Goal: Information Seeking & Learning: Learn about a topic

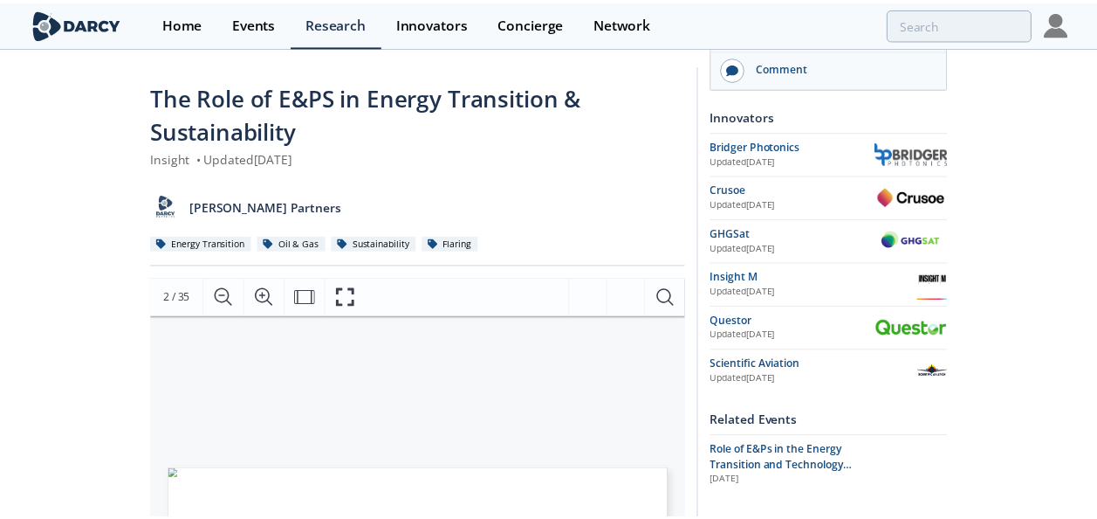
scroll to position [349, 0]
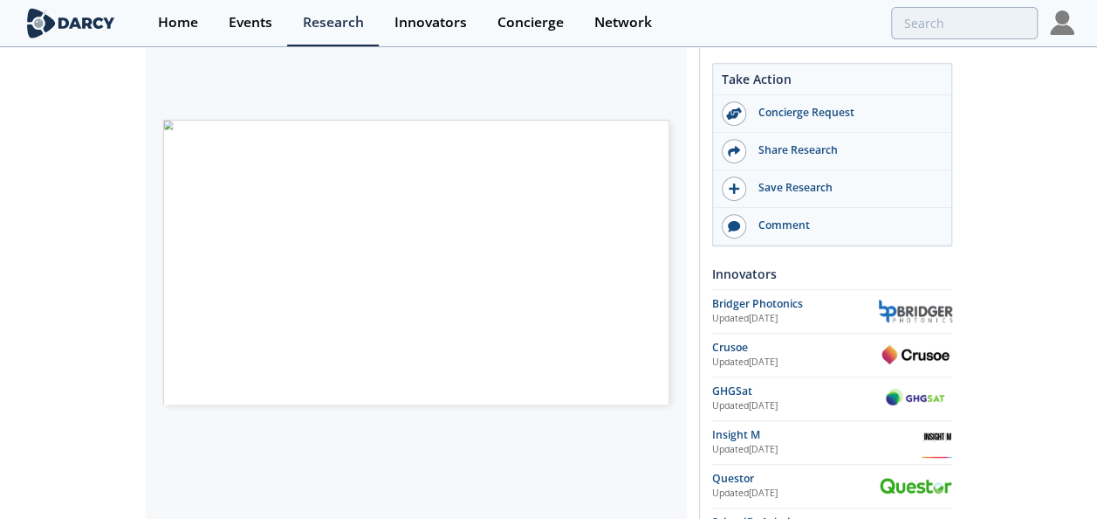
click at [784, 12] on div at bounding box center [858, 23] width 358 height 32
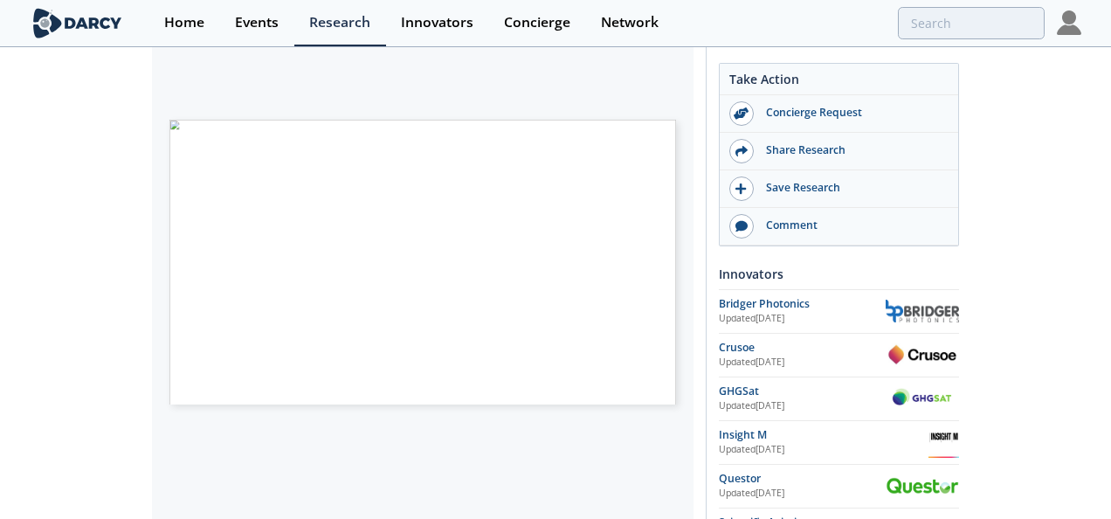
click at [671, 106] on div "OIL & GAS TECHNICAL SERIES Apri l 7 th , 2021 The Role of E&Ps in the Energy Tr…" at bounding box center [414, 118] width 524 height 302
click at [627, 316] on span "Página 2" at bounding box center [588, 431] width 671 height 313
click at [561, 189] on span "Página 2" at bounding box center [558, 345] width 671 height 313
drag, startPoint x: 565, startPoint y: 189, endPoint x: 552, endPoint y: 227, distance: 39.8
click at [552, 227] on span "Página 2" at bounding box center [569, 373] width 671 height 313
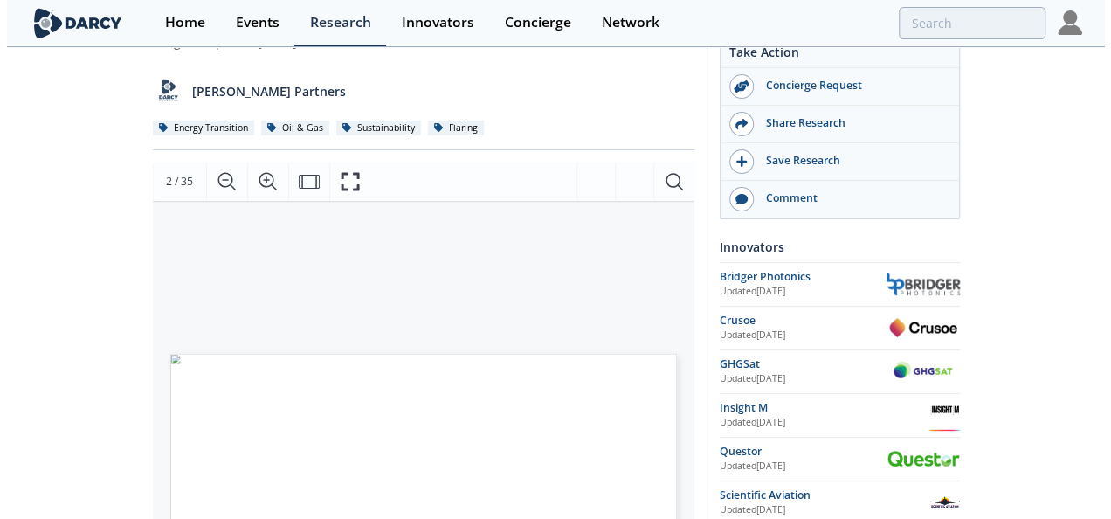
scroll to position [133, 0]
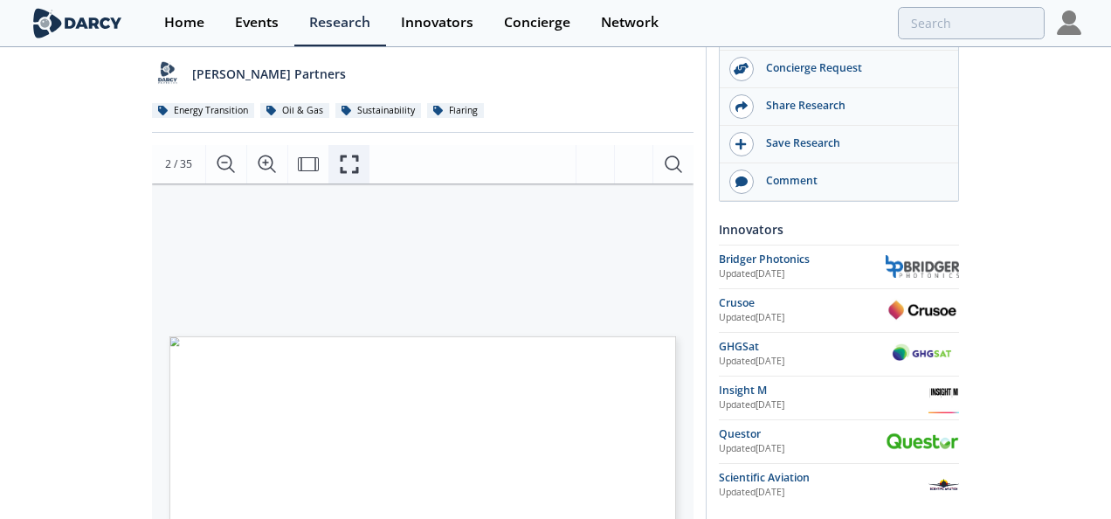
click at [361, 172] on button "Fullscreen" at bounding box center [348, 164] width 41 height 38
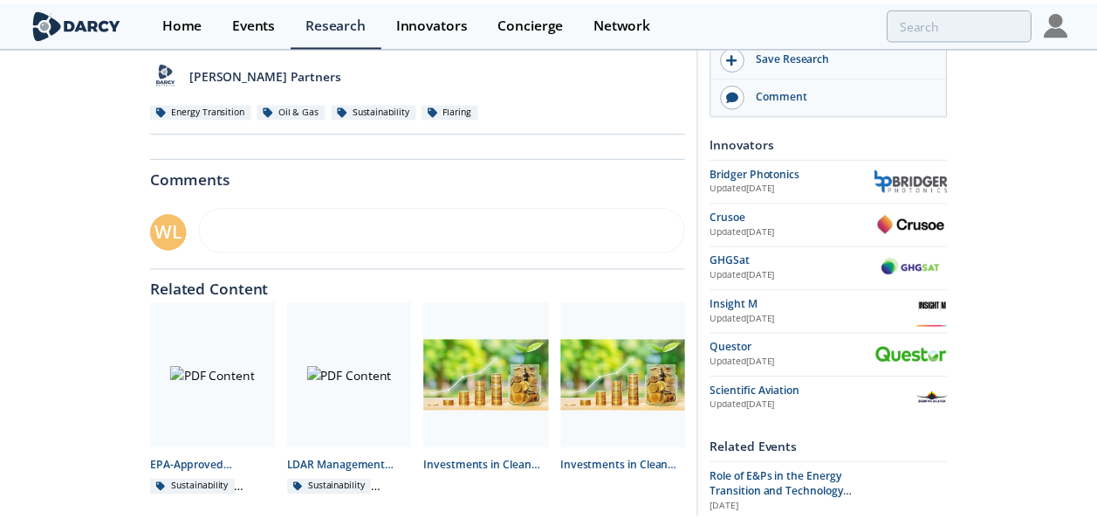
scroll to position [0, 0]
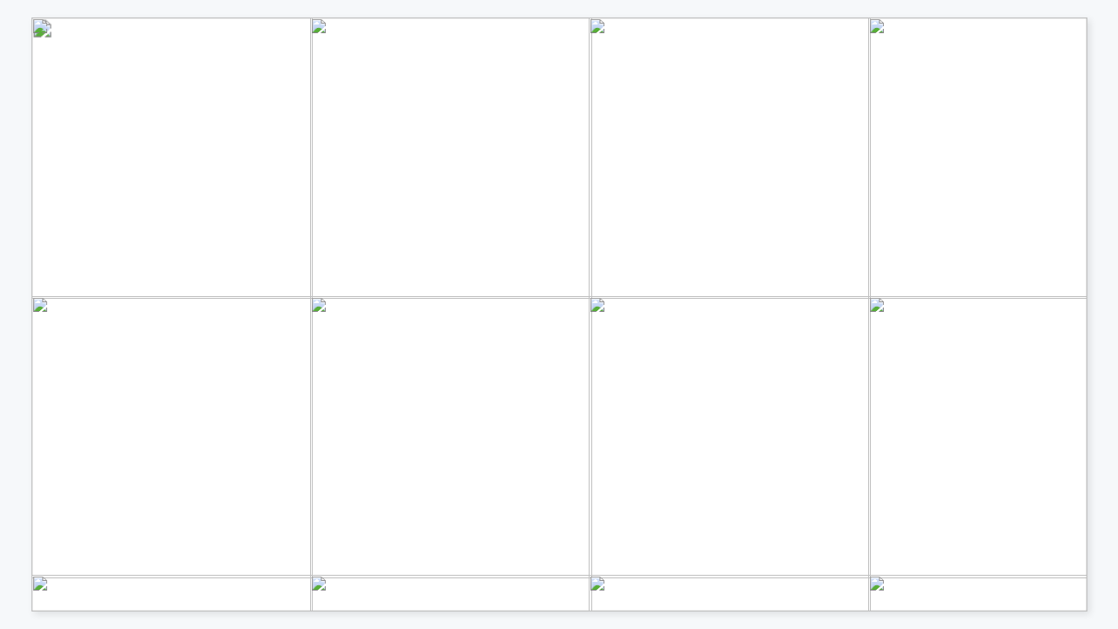
drag, startPoint x: 457, startPoint y: 411, endPoint x: 386, endPoint y: 466, distance: 89.6
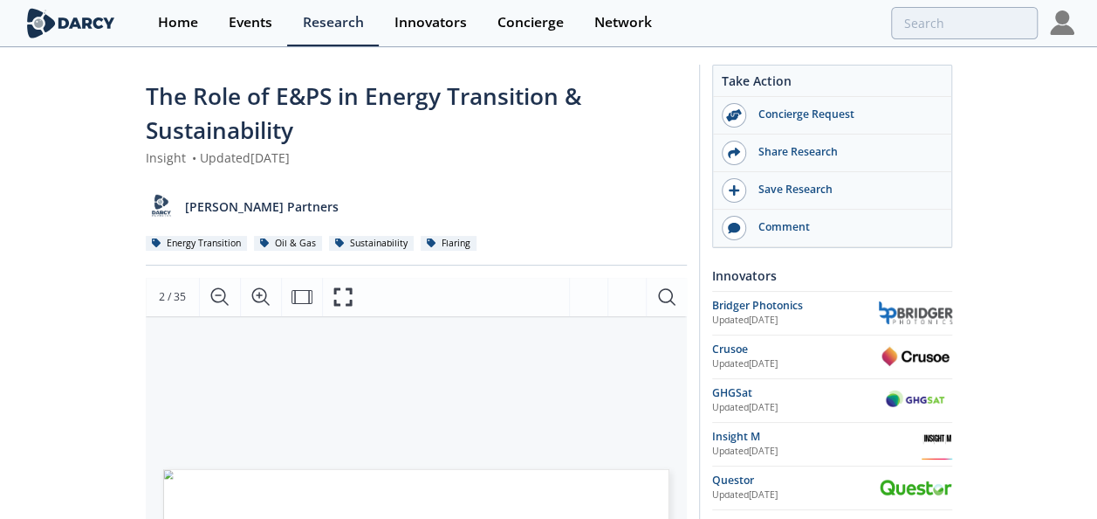
click at [534, 217] on div "[PERSON_NAME] Partners" at bounding box center [416, 200] width 541 height 43
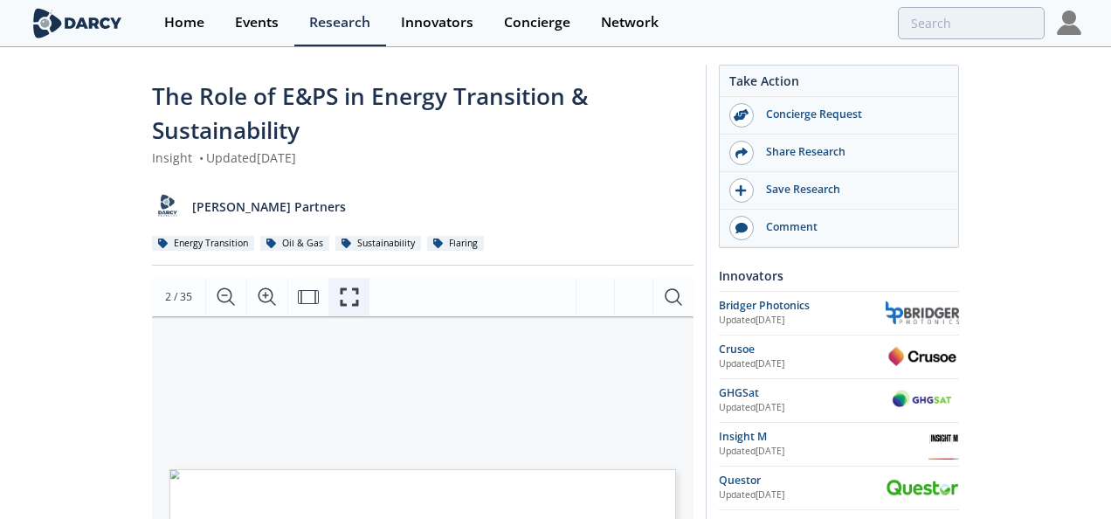
click at [357, 307] on button "Fullscreen" at bounding box center [348, 297] width 41 height 38
click at [364, 294] on icon "Fullscreen" at bounding box center [355, 296] width 21 height 21
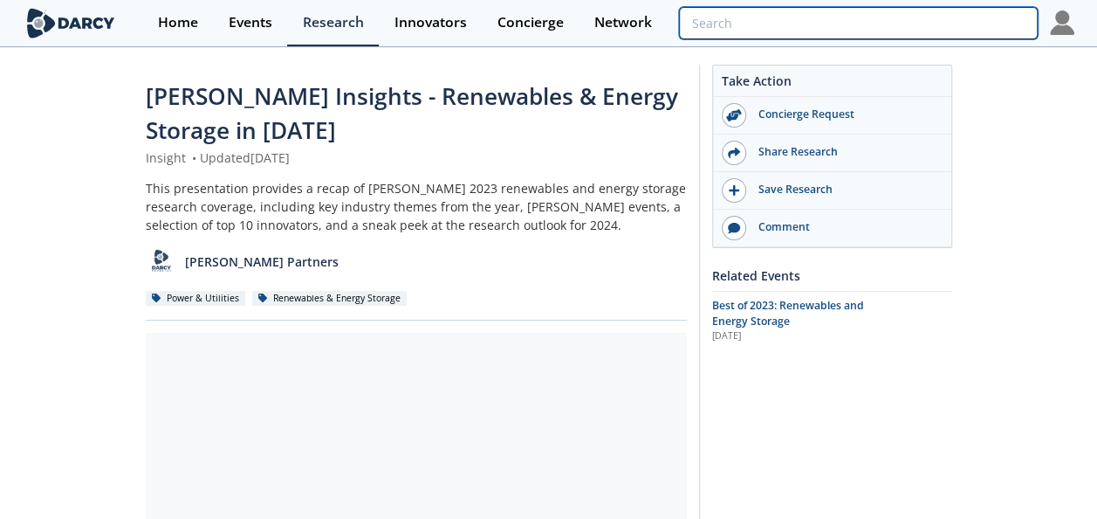
click at [938, 19] on input "search" at bounding box center [858, 23] width 358 height 32
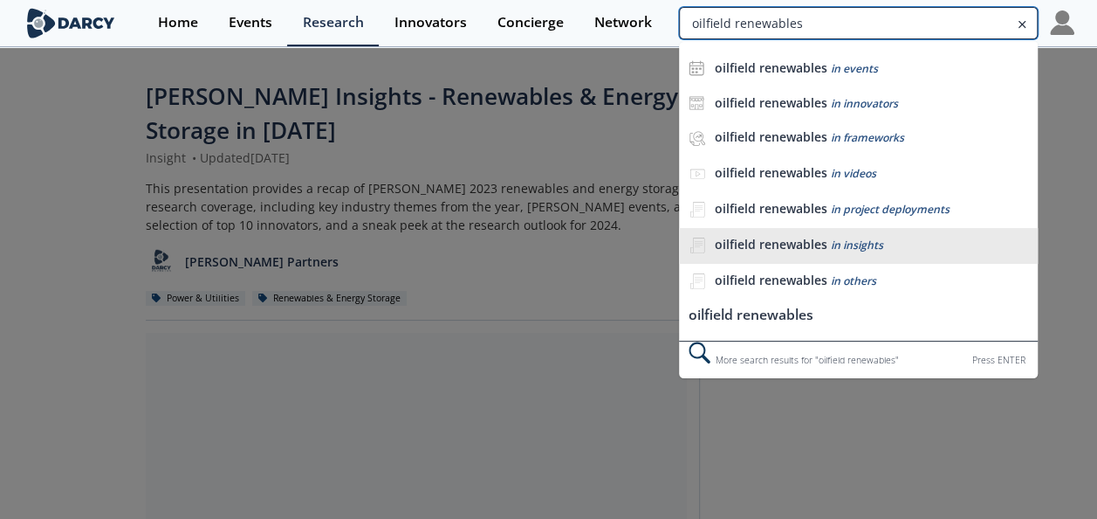
type input "oilfield renewables"
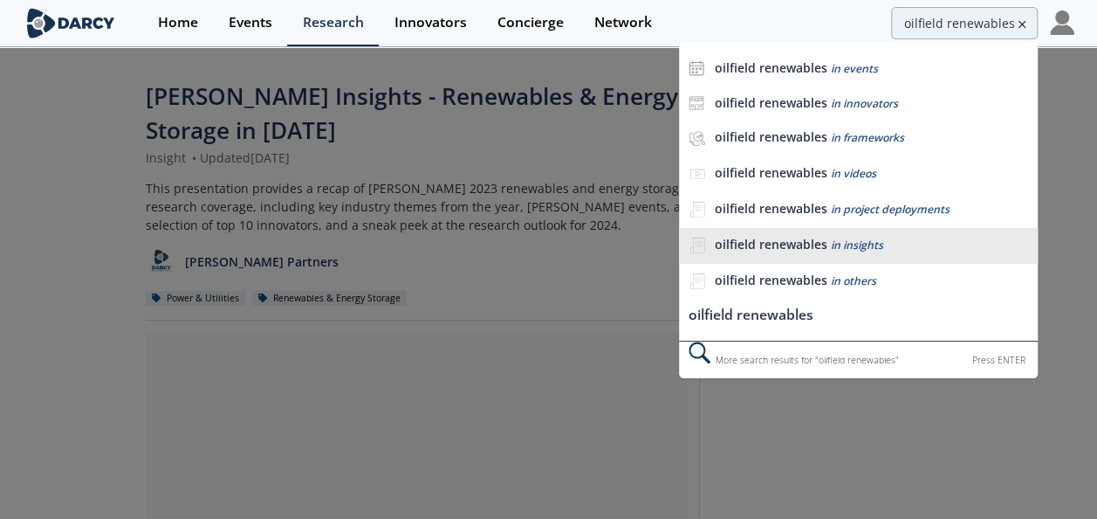
click at [804, 242] on b "oilfield renewables" at bounding box center [771, 244] width 113 height 17
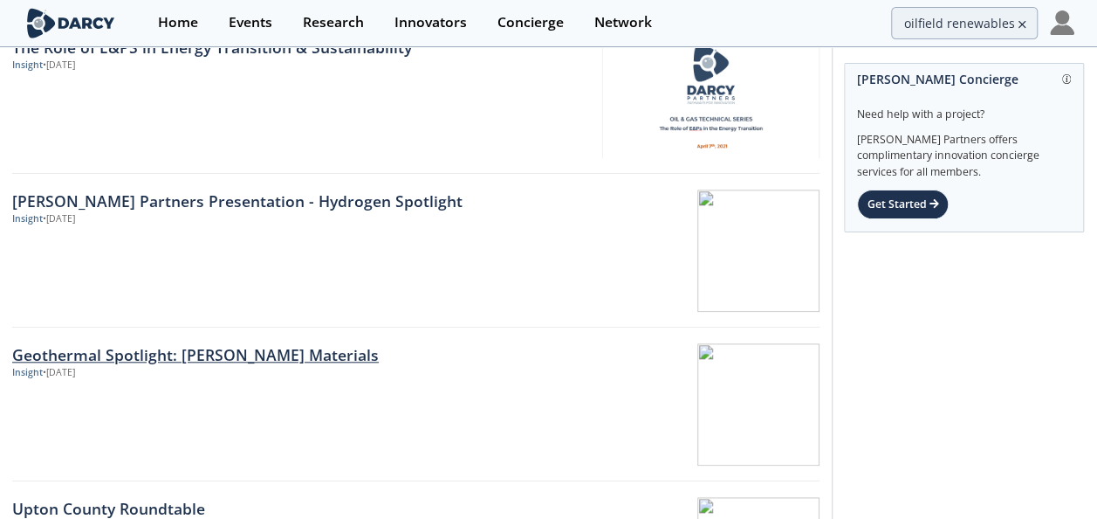
scroll to position [1048, 0]
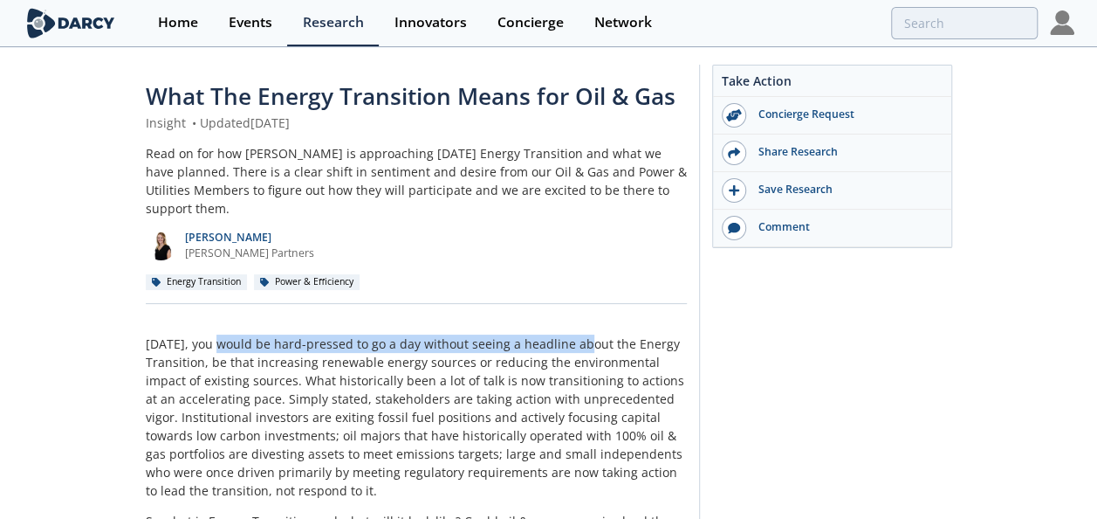
drag, startPoint x: 220, startPoint y: 321, endPoint x: 583, endPoint y: 326, distance: 363.2
click at [583, 334] on p "Today, you would be hard-pressed to go a day without seeing a headline about th…" at bounding box center [416, 416] width 541 height 165
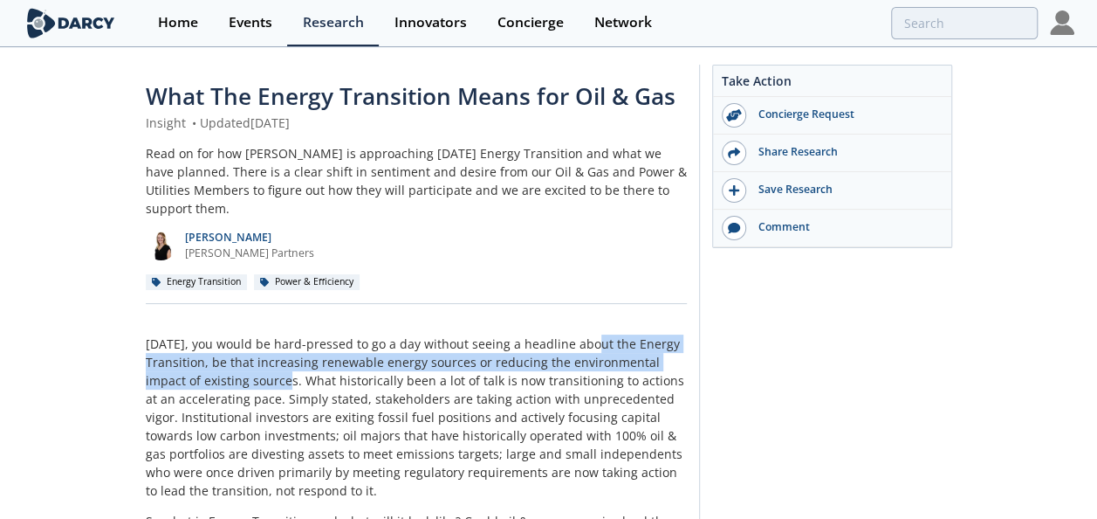
drag, startPoint x: 608, startPoint y: 327, endPoint x: 251, endPoint y: 370, distance: 358.8
click at [251, 370] on p "Today, you would be hard-pressed to go a day without seeing a headline about th…" at bounding box center [416, 416] width 541 height 165
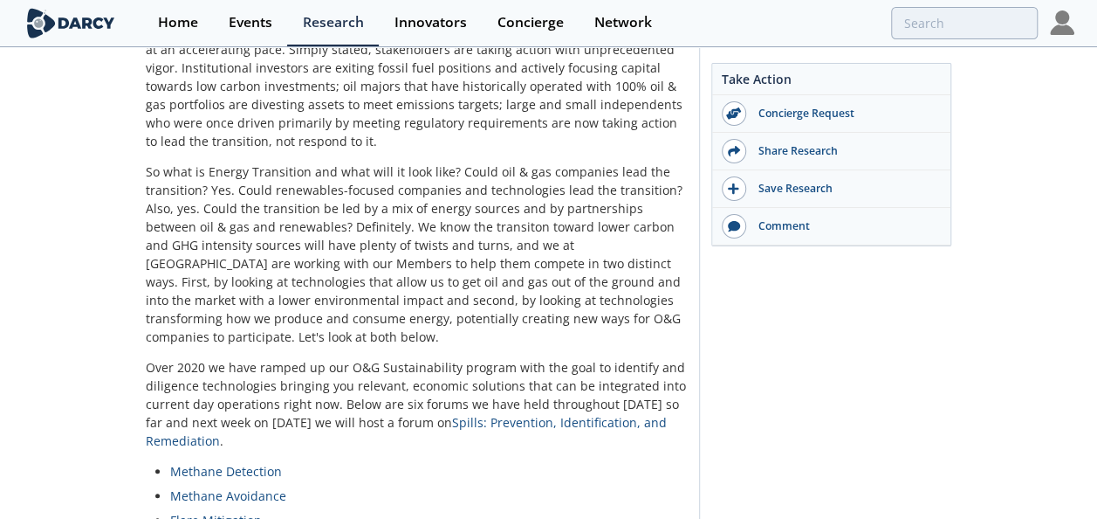
scroll to position [698, 0]
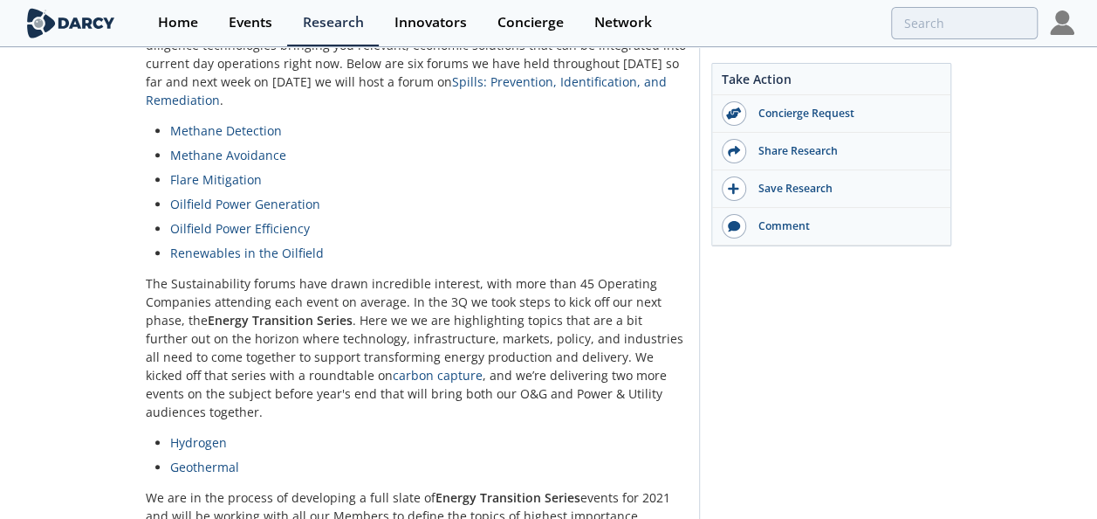
scroll to position [698, 0]
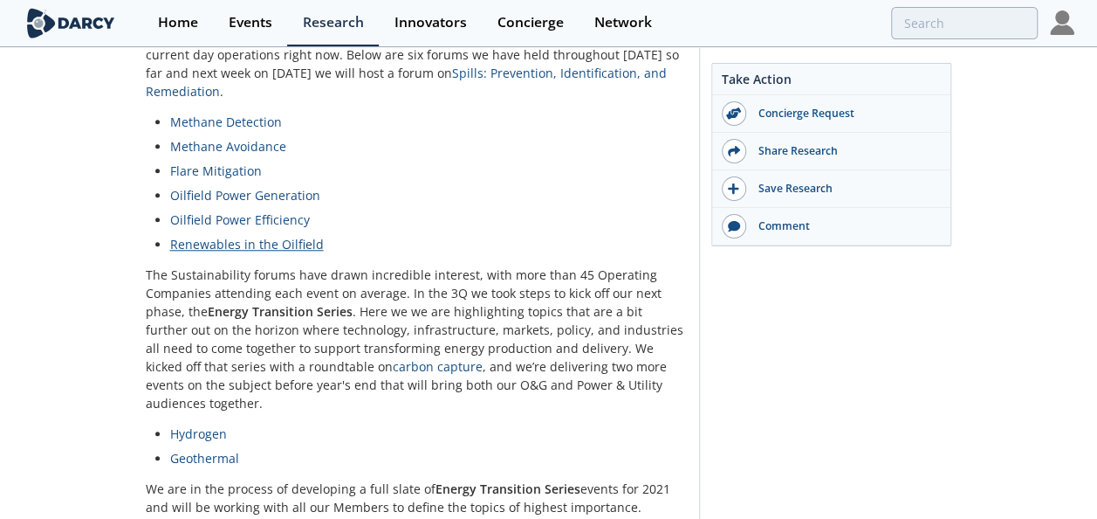
click at [282, 236] on link "Renewables in the Oilfield" at bounding box center [247, 244] width 154 height 17
